Goal: Transaction & Acquisition: Purchase product/service

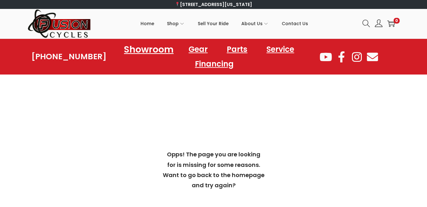
click at [156, 52] on link "Showroom" at bounding box center [148, 48] width 65 height 17
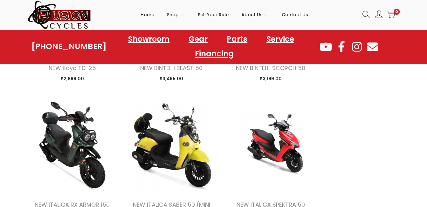
scroll to position [891, 0]
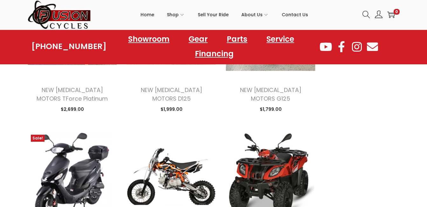
scroll to position [1717, 0]
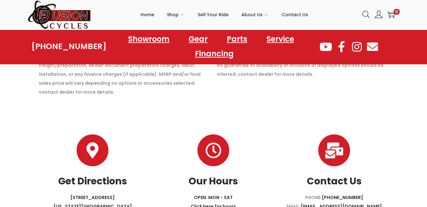
scroll to position [2194, 0]
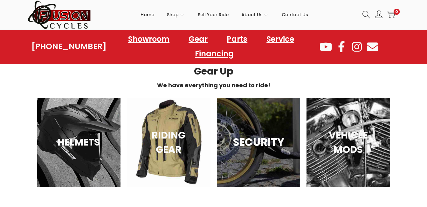
click at [260, 134] on h3 "SECURITY" at bounding box center [258, 142] width 67 height 16
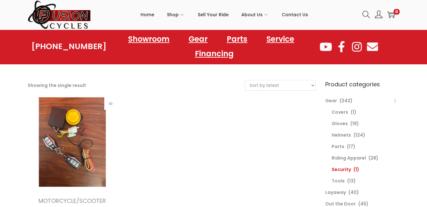
scroll to position [64, 0]
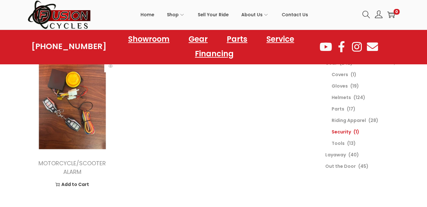
click at [68, 126] on img at bounding box center [73, 104] width 90 height 90
